Goal: Register for event/course

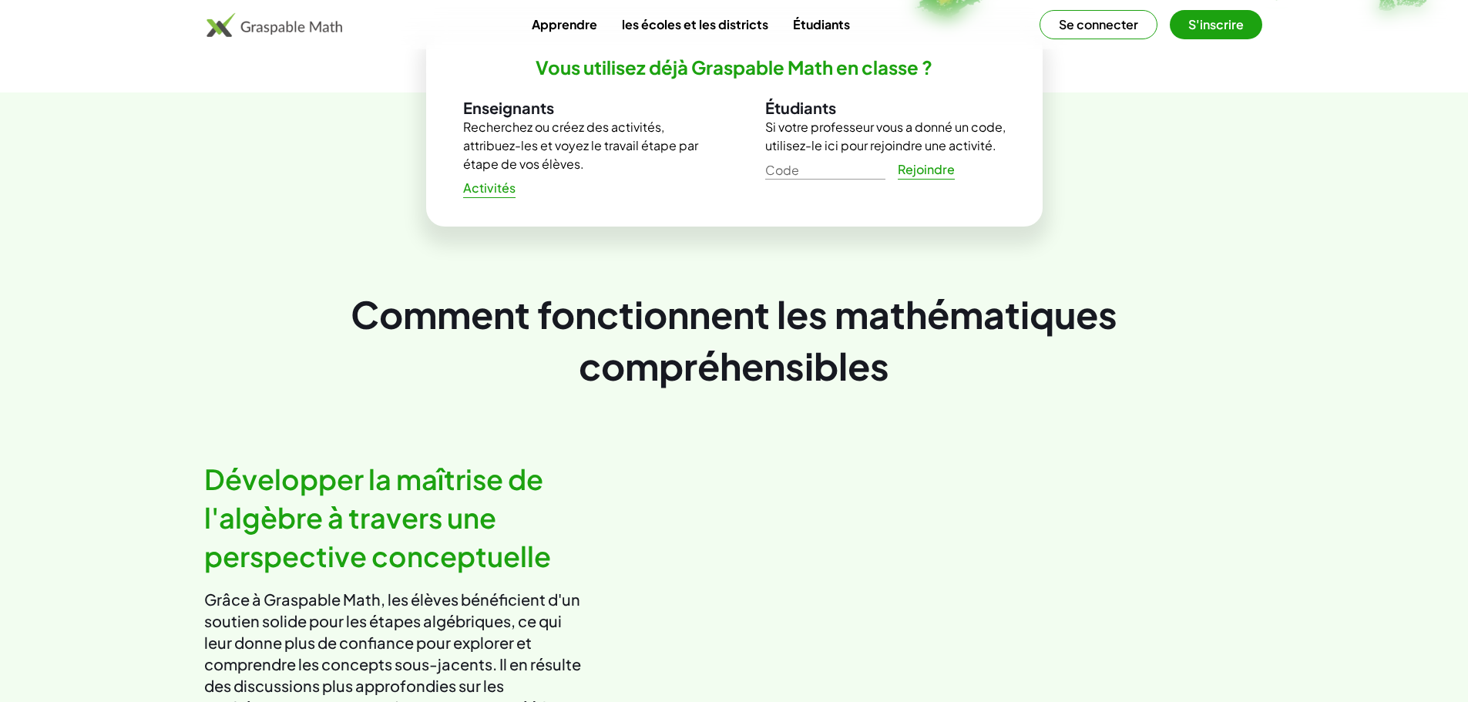
scroll to position [44, 0]
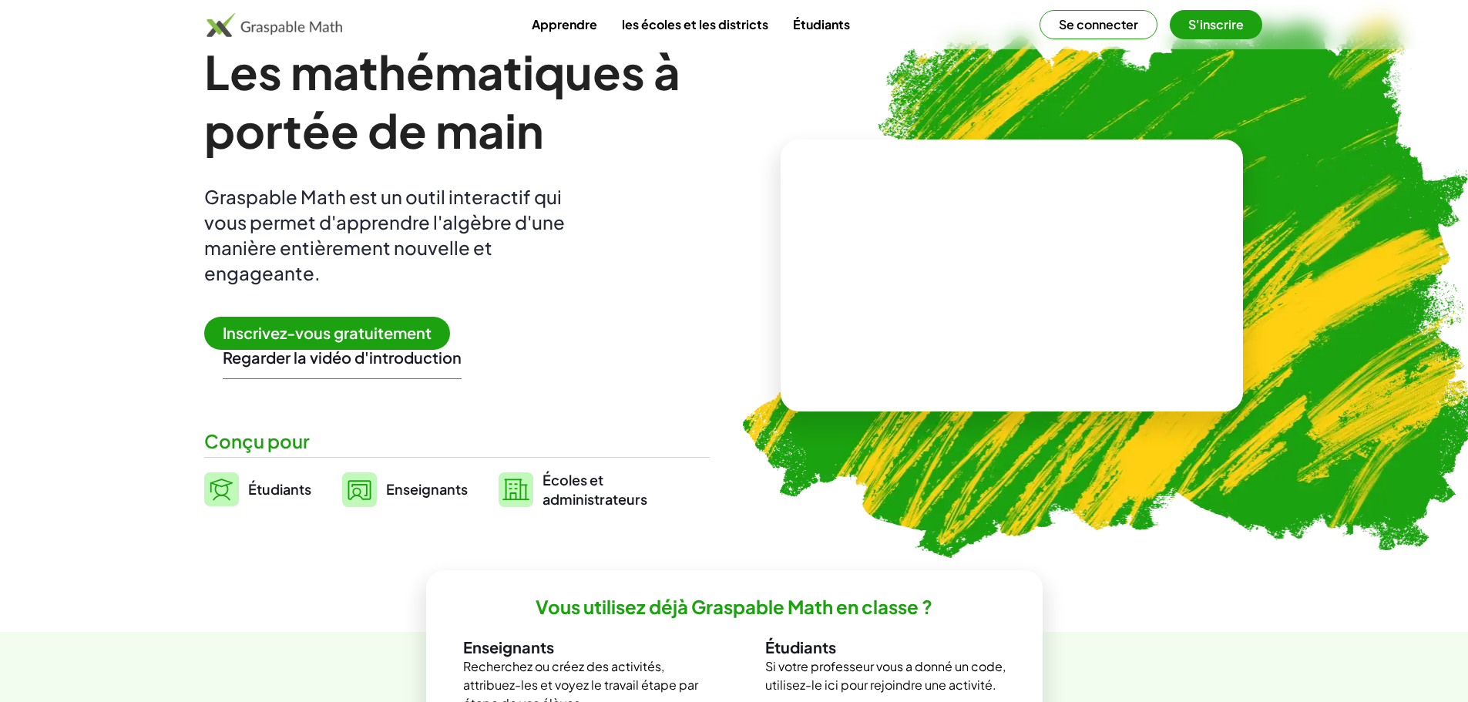
click at [355, 327] on font "Inscrivez-vous gratuitement" at bounding box center [327, 332] width 209 height 19
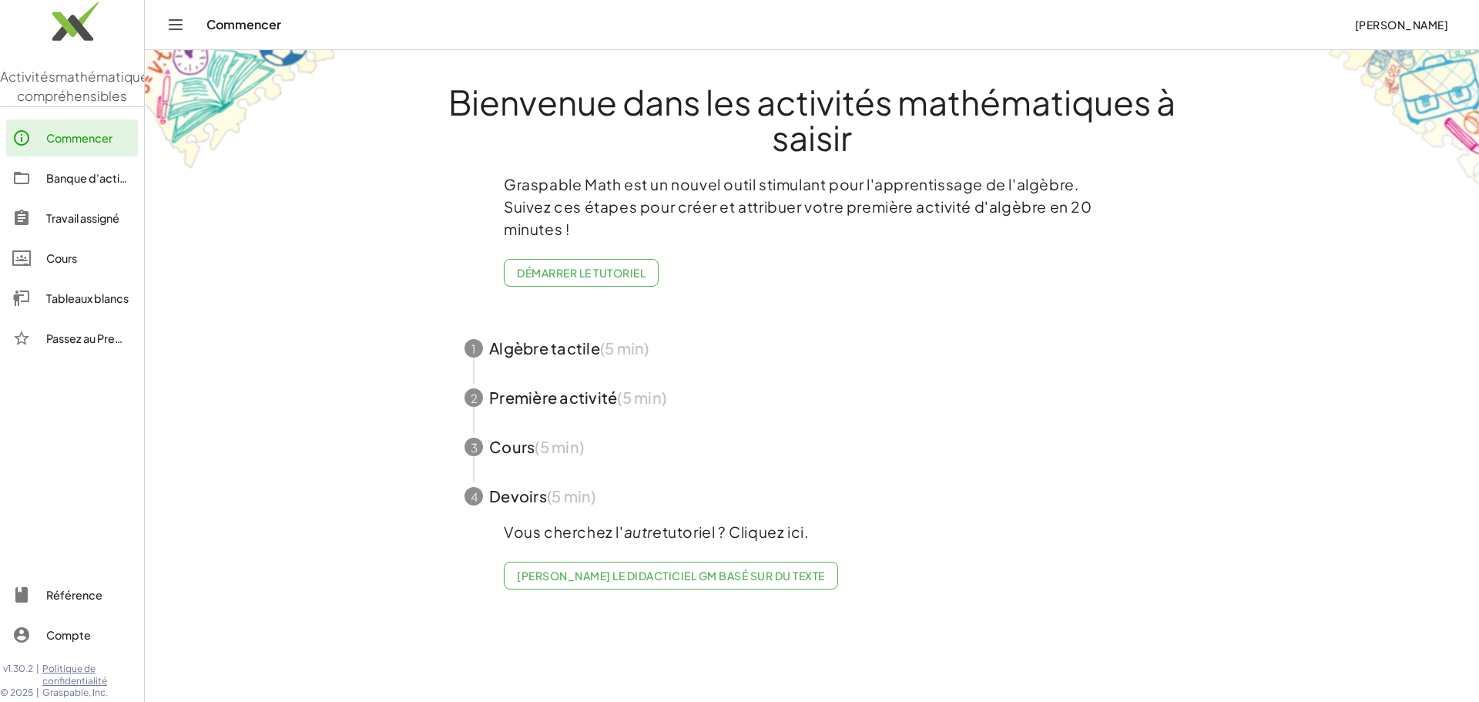
click at [569, 354] on span "button" at bounding box center [812, 348] width 732 height 49
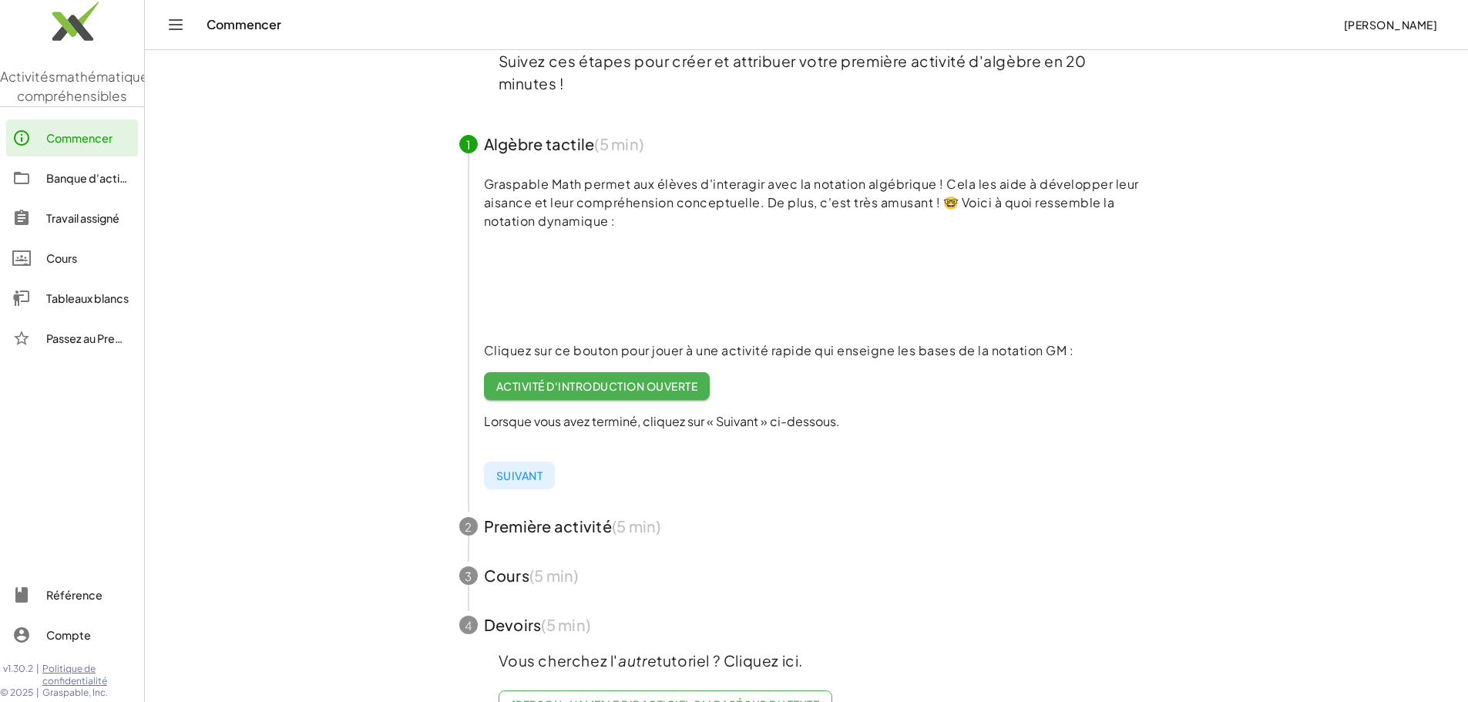
scroll to position [180, 0]
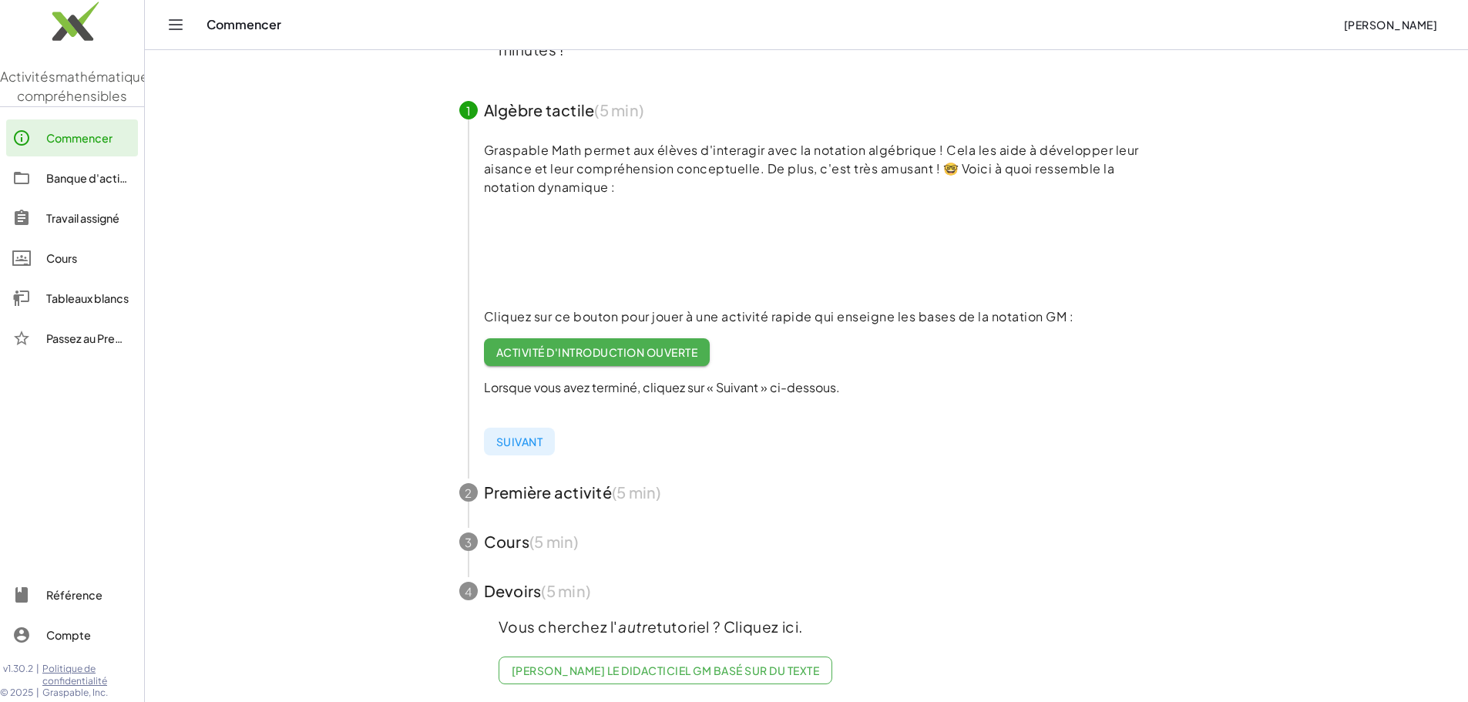
click at [735, 675] on font "[PERSON_NAME] le didacticiel GM basé sur du texte" at bounding box center [665, 670] width 307 height 14
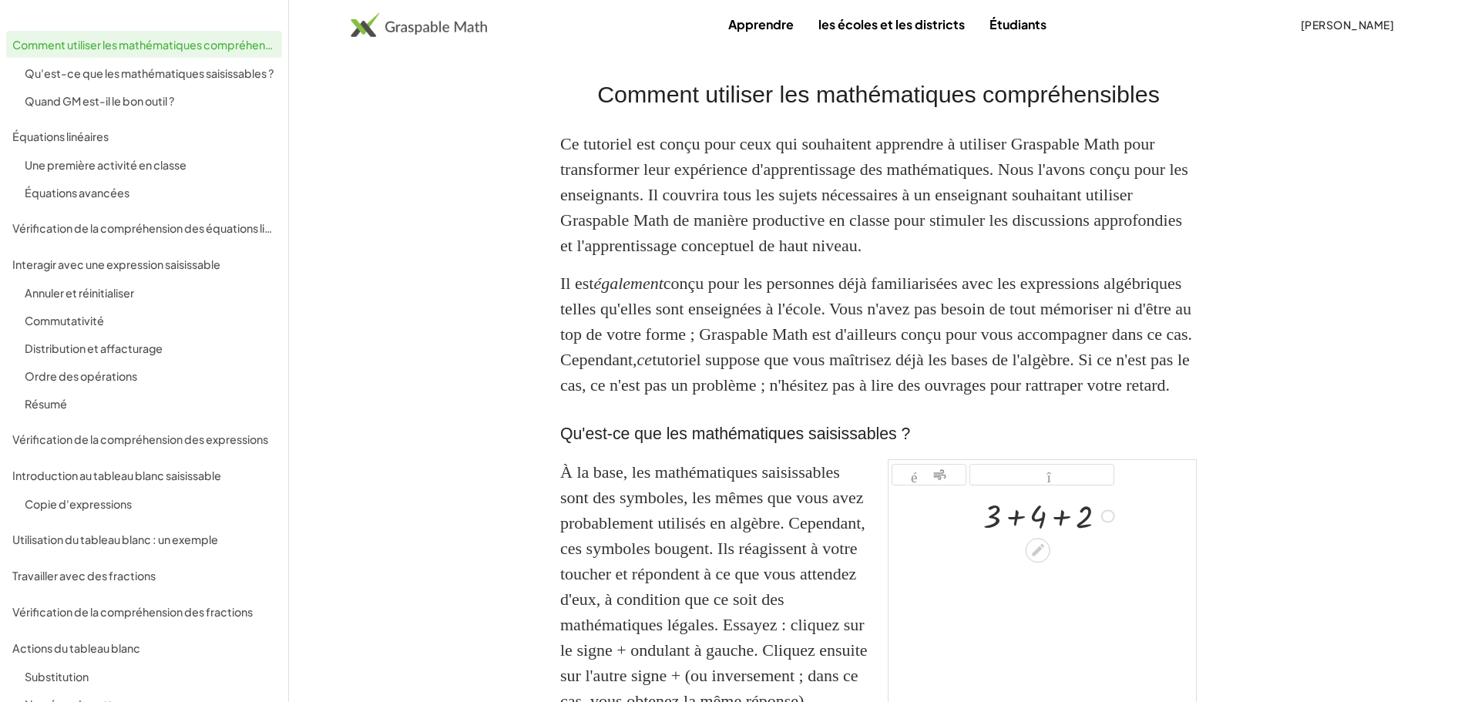
drag, startPoint x: 1040, startPoint y: 542, endPoint x: 1090, endPoint y: 542, distance: 50.1
click at [1059, 536] on div at bounding box center [1052, 514] width 152 height 43
click at [1036, 556] on icon at bounding box center [1038, 550] width 12 height 12
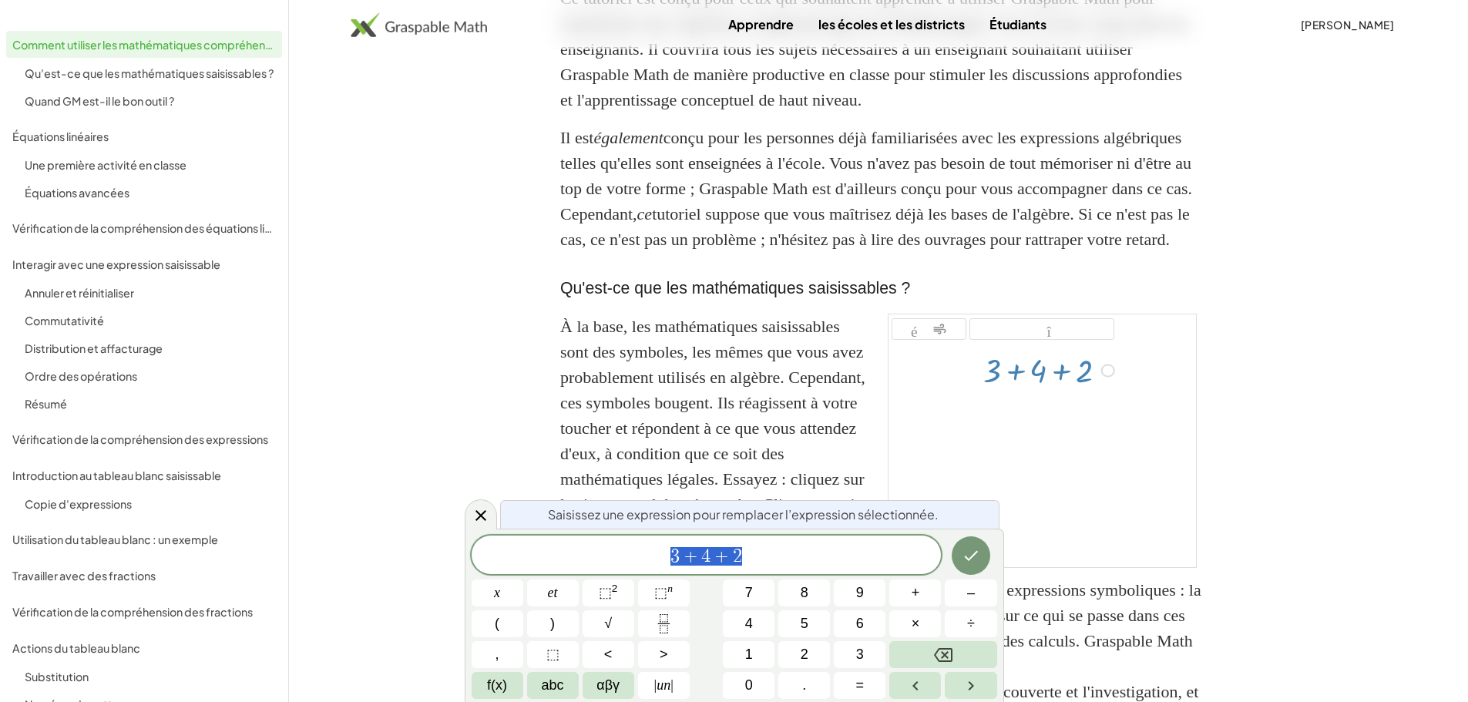
scroll to position [180, 0]
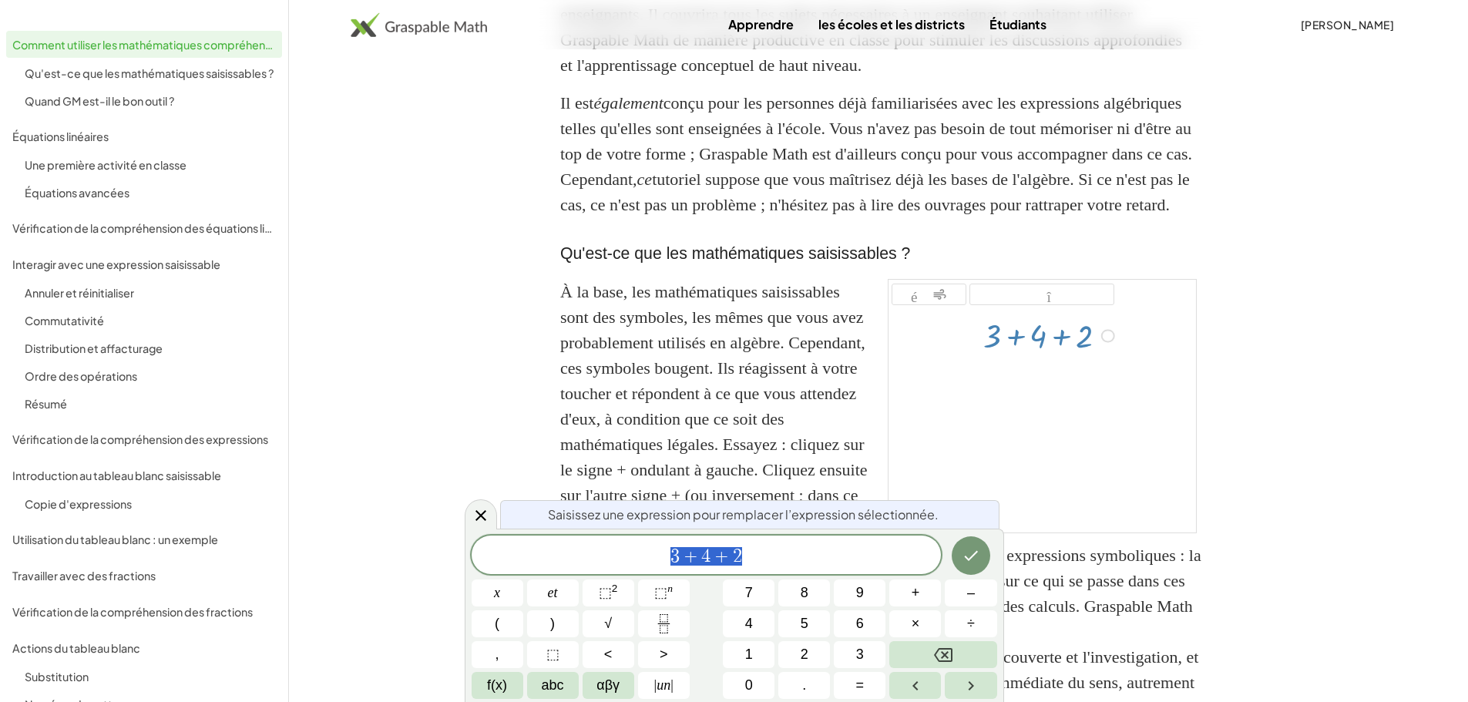
click at [1115, 405] on div at bounding box center [1041, 420] width 307 height 223
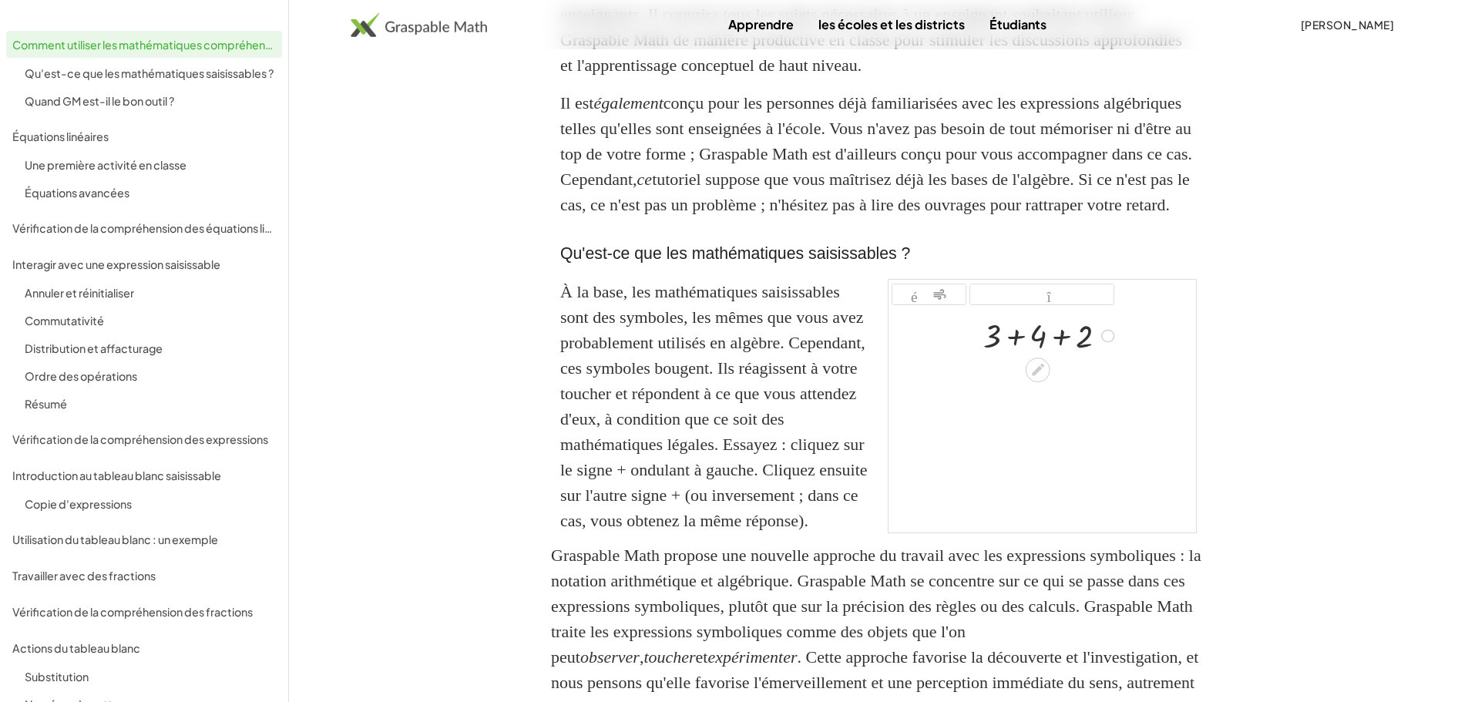
click at [1083, 356] on div at bounding box center [1052, 334] width 152 height 43
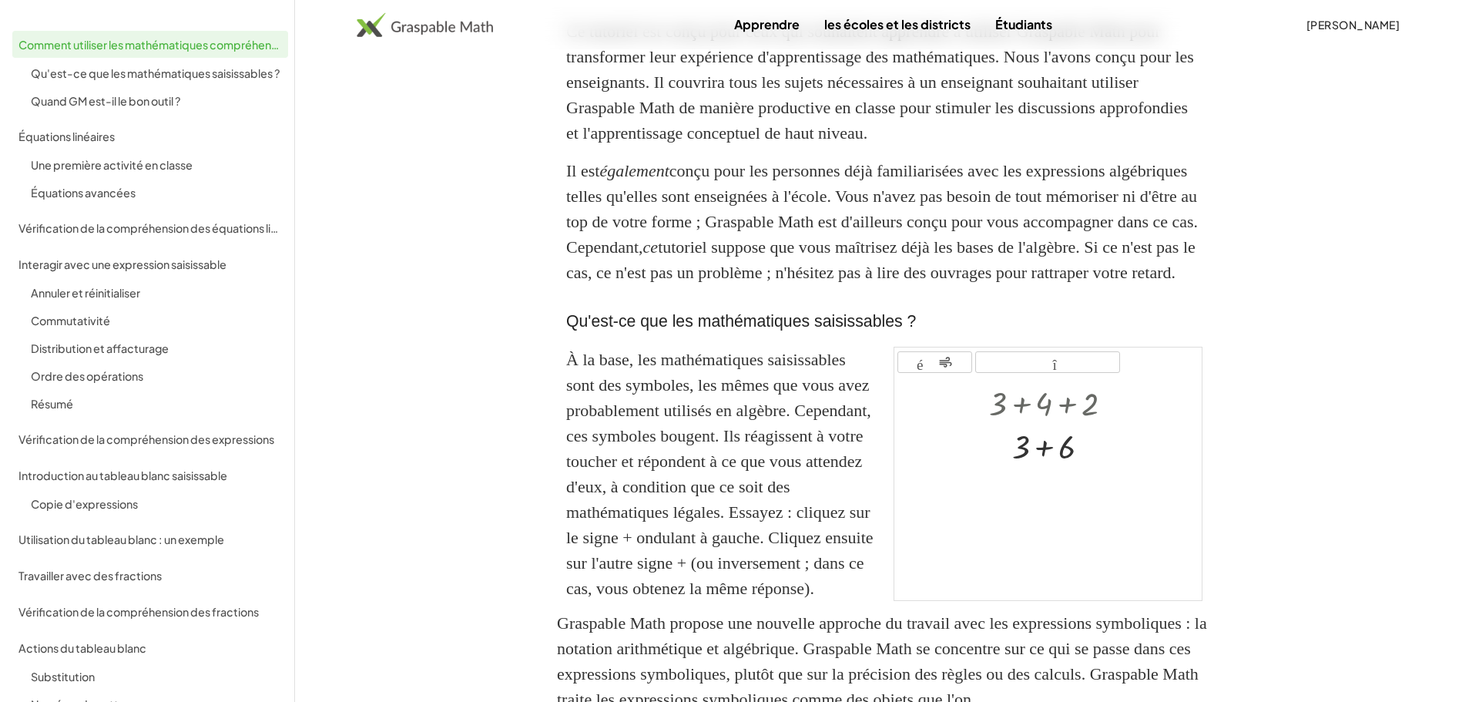
scroll to position [0, 0]
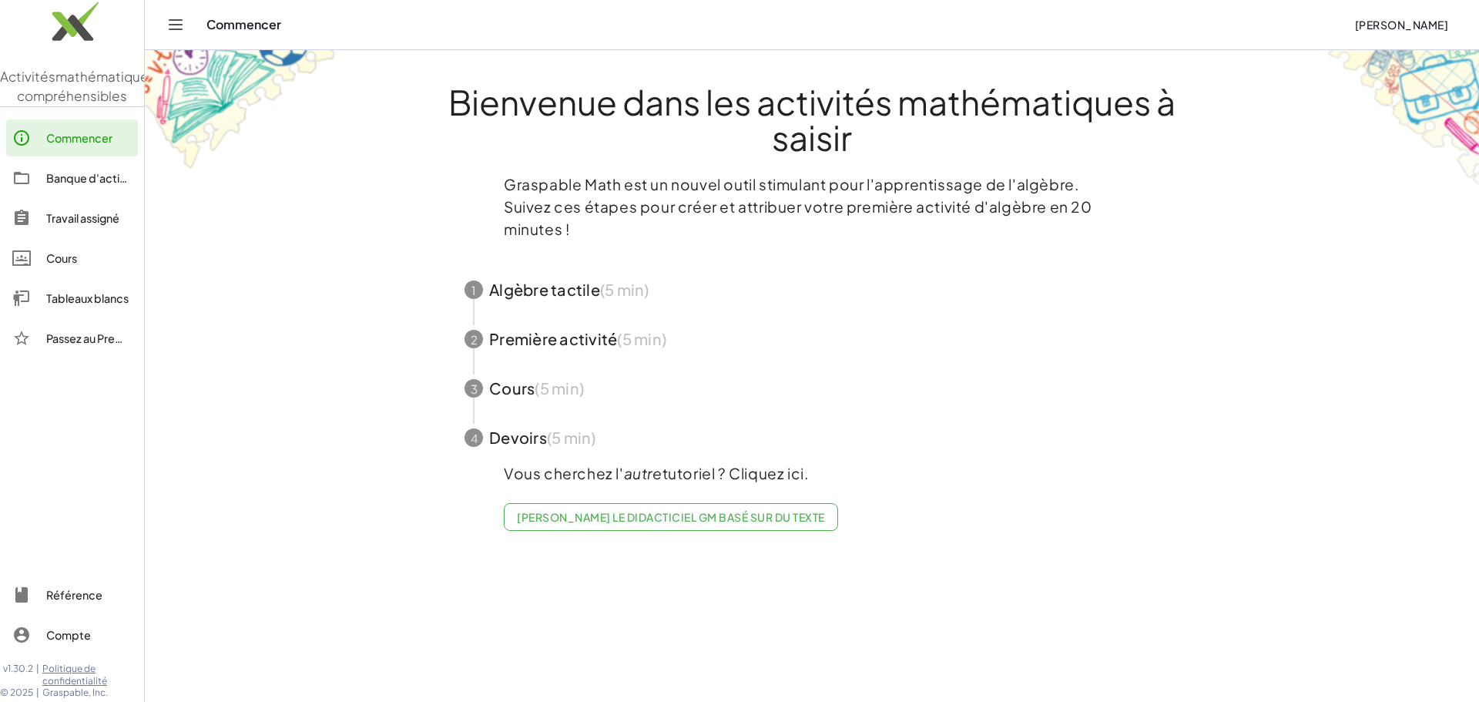
click at [62, 277] on link "Cours" at bounding box center [72, 258] width 132 height 37
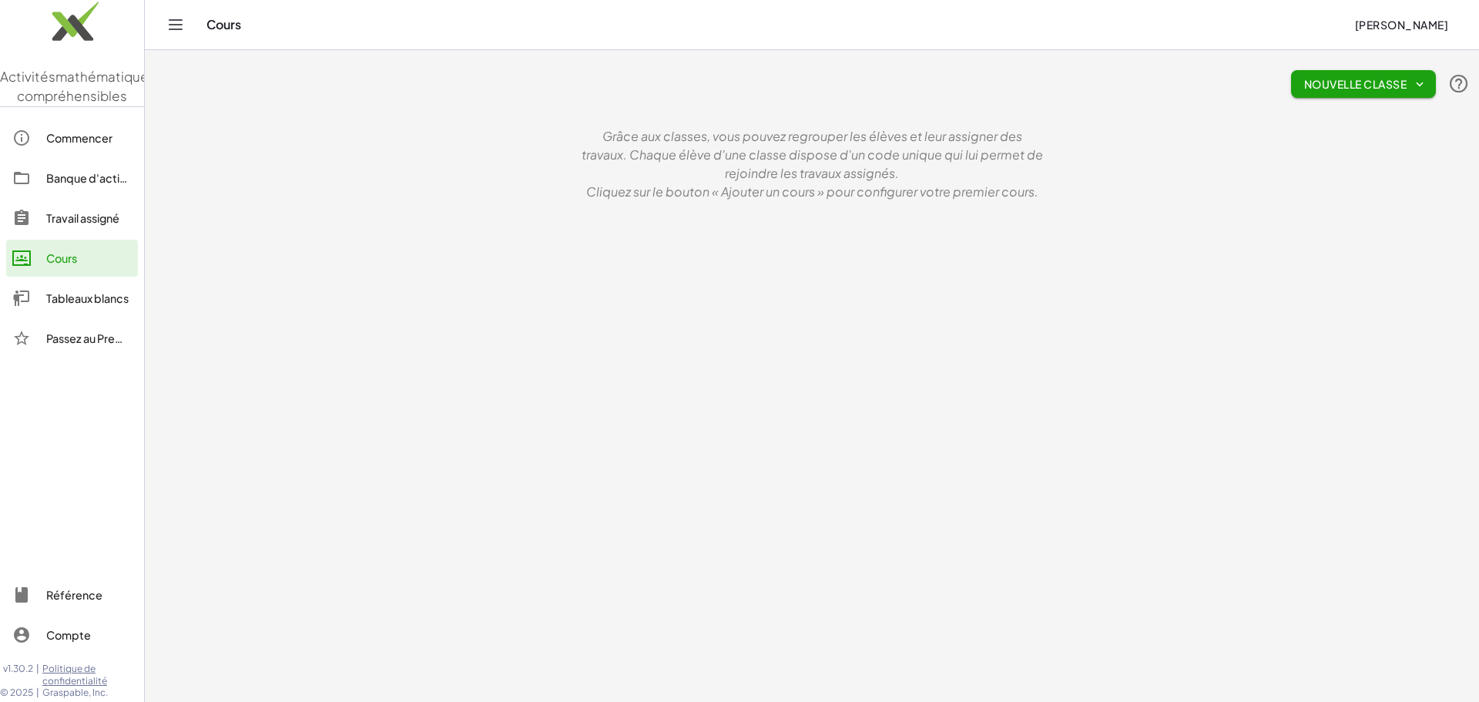
click at [794, 173] on font "Grâce aux classes, vous pouvez regrouper les élèves et leur assigner des travau…" at bounding box center [813, 154] width 462 height 53
click at [1418, 85] on icon "button" at bounding box center [1420, 84] width 14 height 14
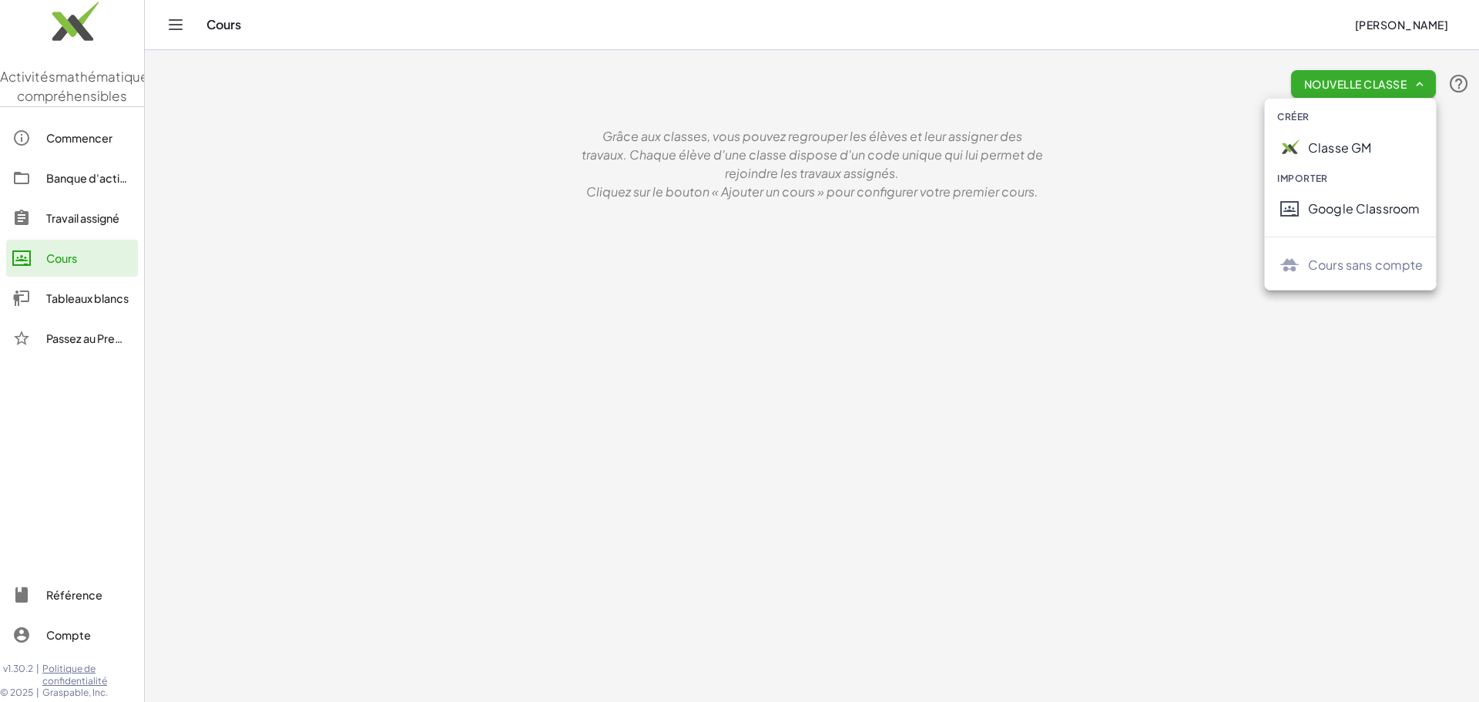
click at [1369, 207] on font "Google Classroom" at bounding box center [1364, 208] width 112 height 16
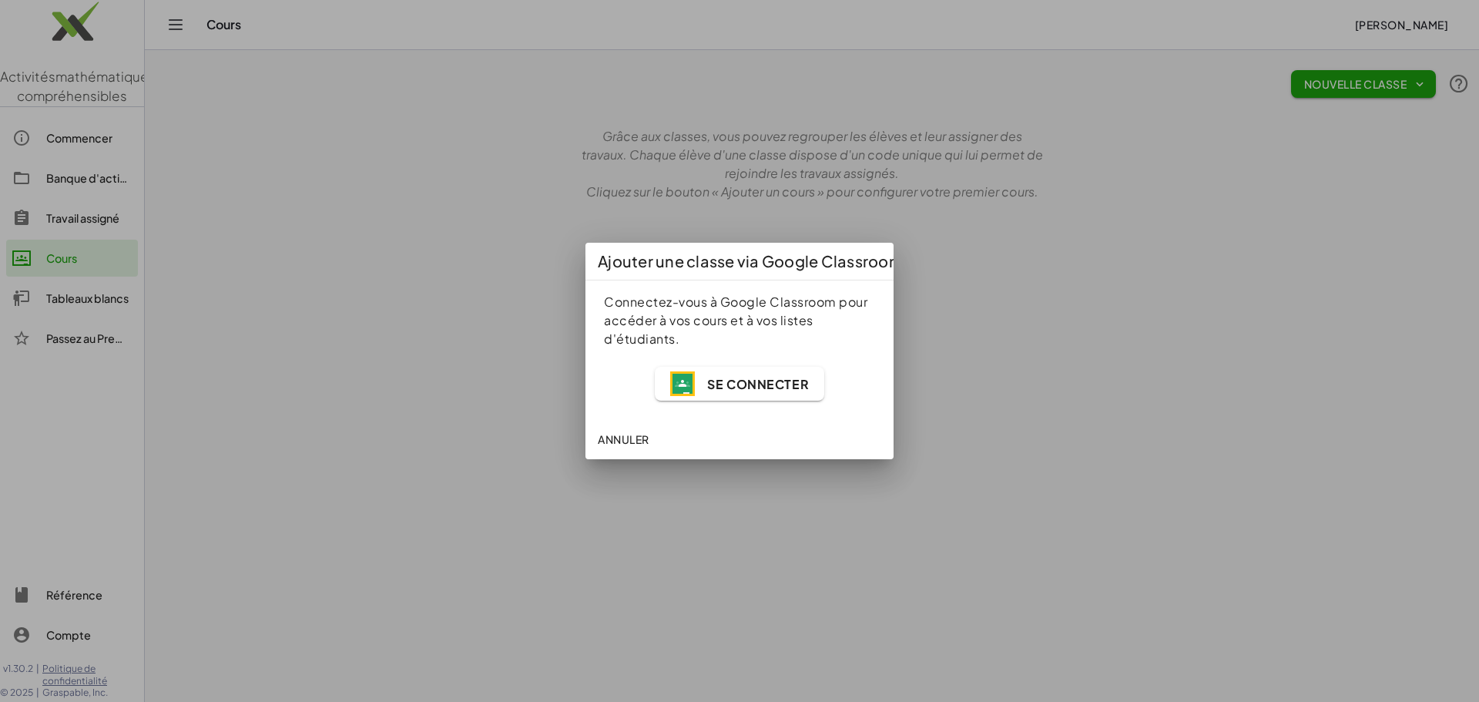
click at [751, 378] on font "Se connecter" at bounding box center [758, 384] width 102 height 16
click at [374, 196] on div at bounding box center [739, 351] width 1479 height 702
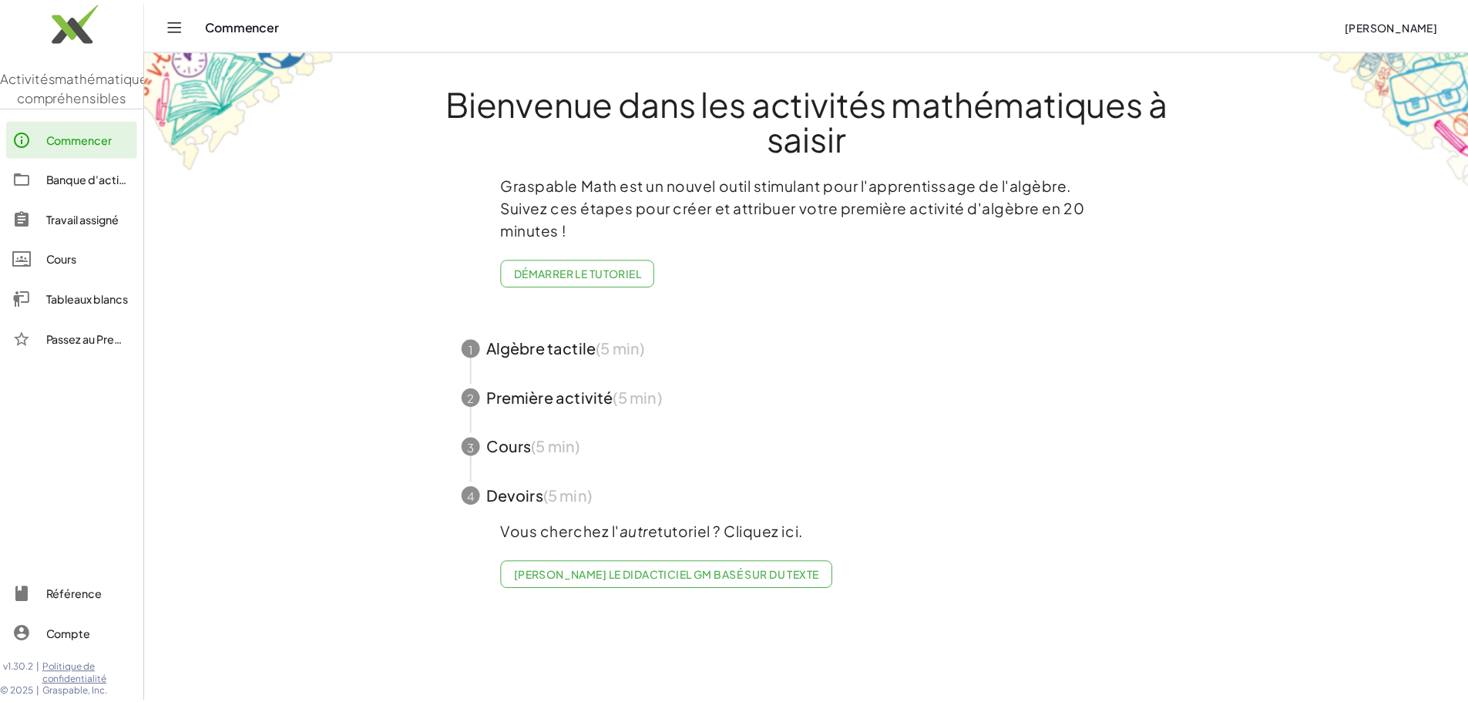
scroll to position [44, 0]
